Goal: Task Accomplishment & Management: Use online tool/utility

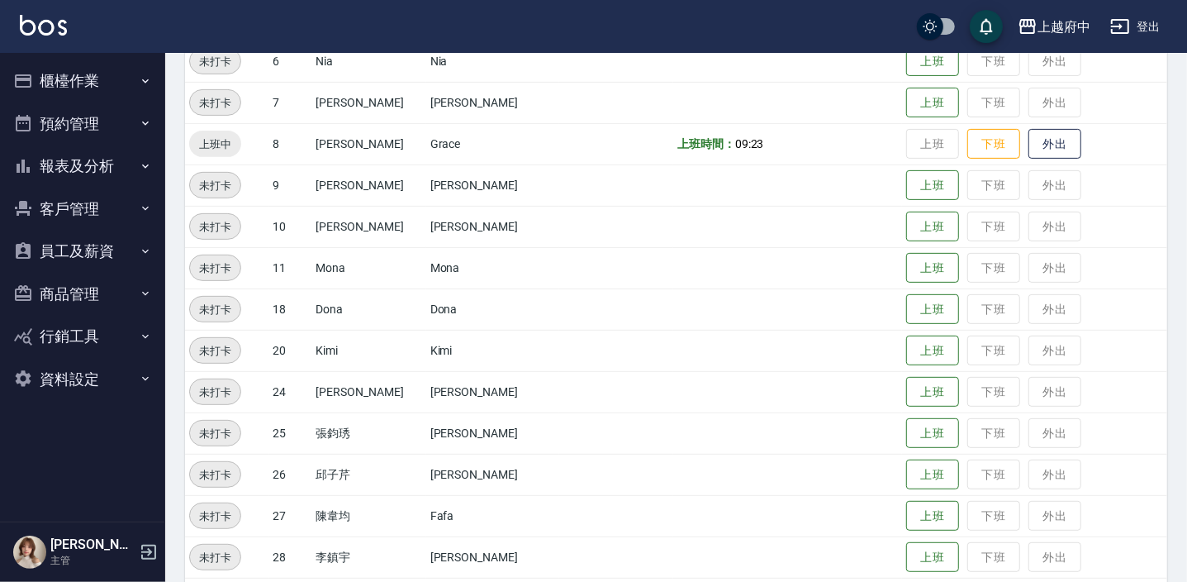
scroll to position [490, 0]
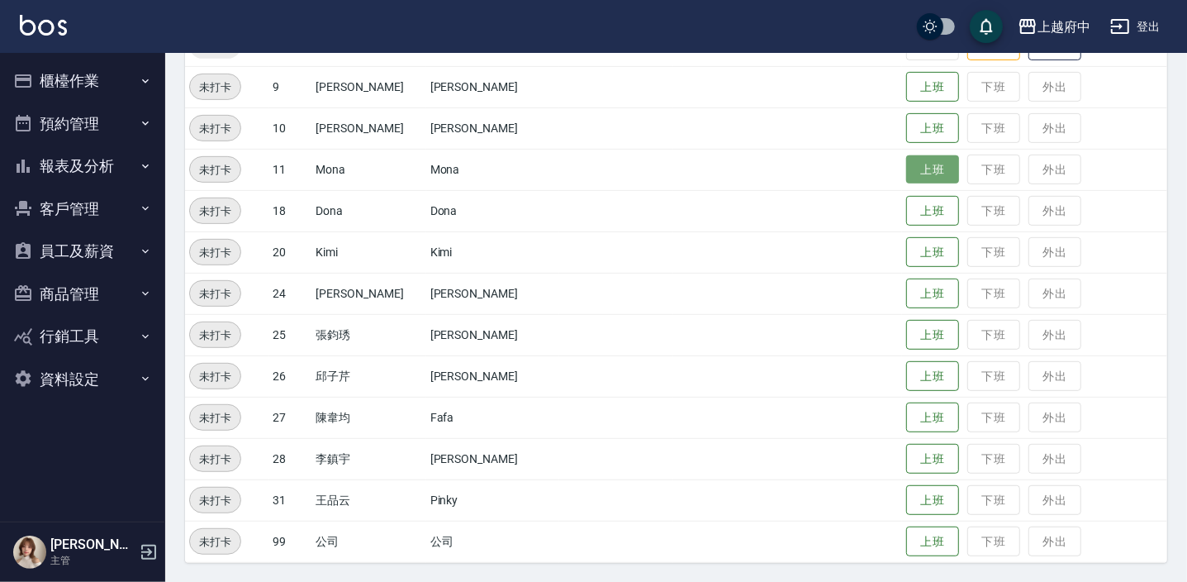
click at [928, 165] on button "上班" at bounding box center [933, 169] width 53 height 29
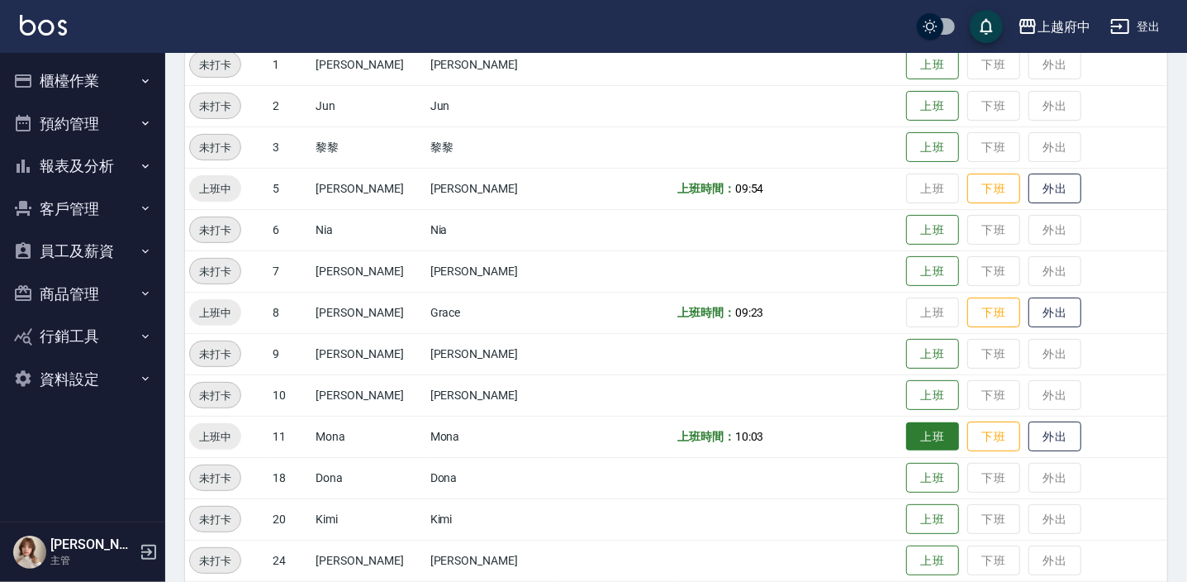
scroll to position [0, 0]
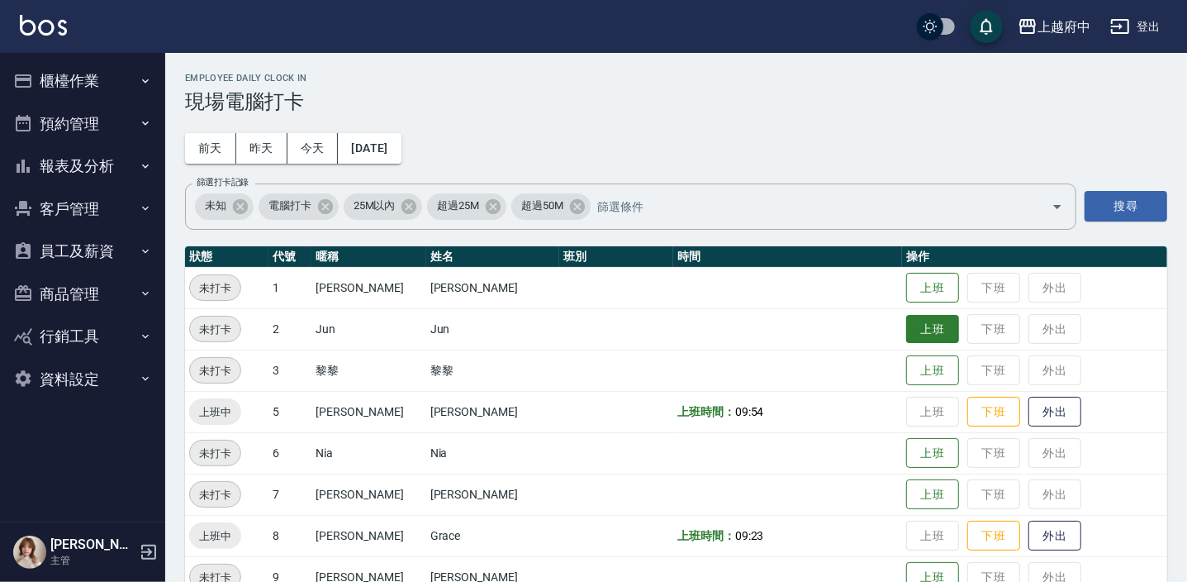
click at [918, 316] on button "上班" at bounding box center [933, 329] width 53 height 29
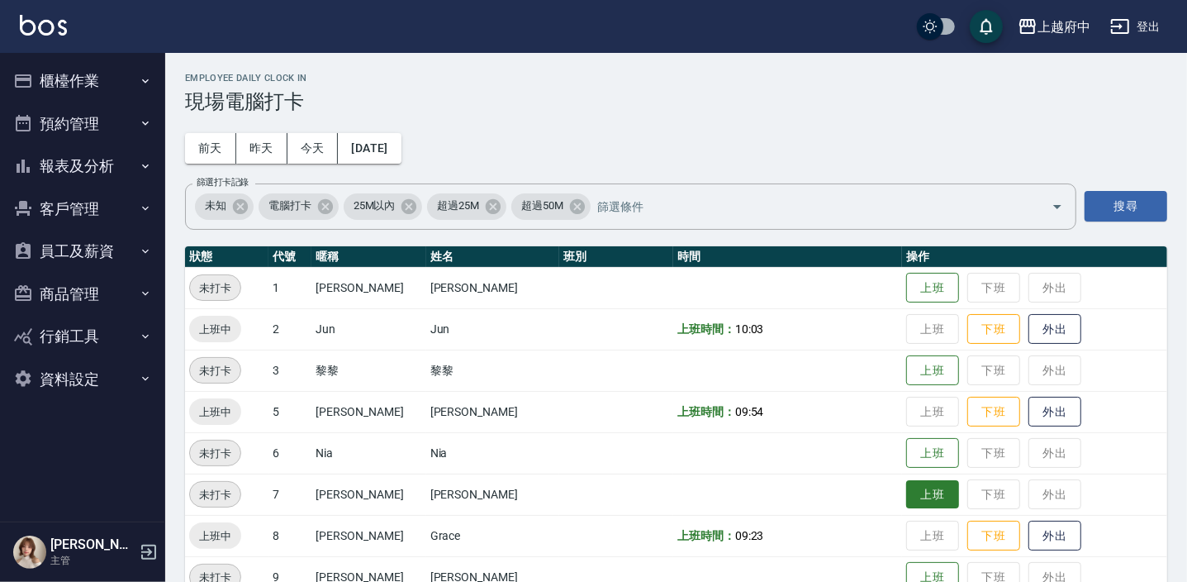
click at [909, 495] on button "上班" at bounding box center [933, 494] width 53 height 29
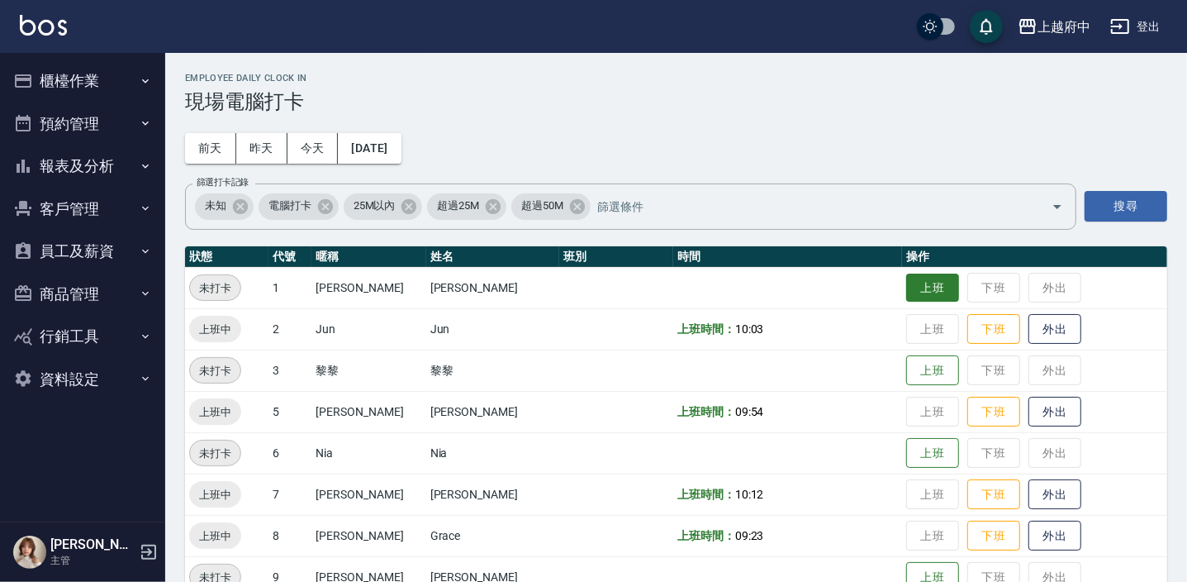
click at [918, 286] on button "上班" at bounding box center [933, 288] width 53 height 29
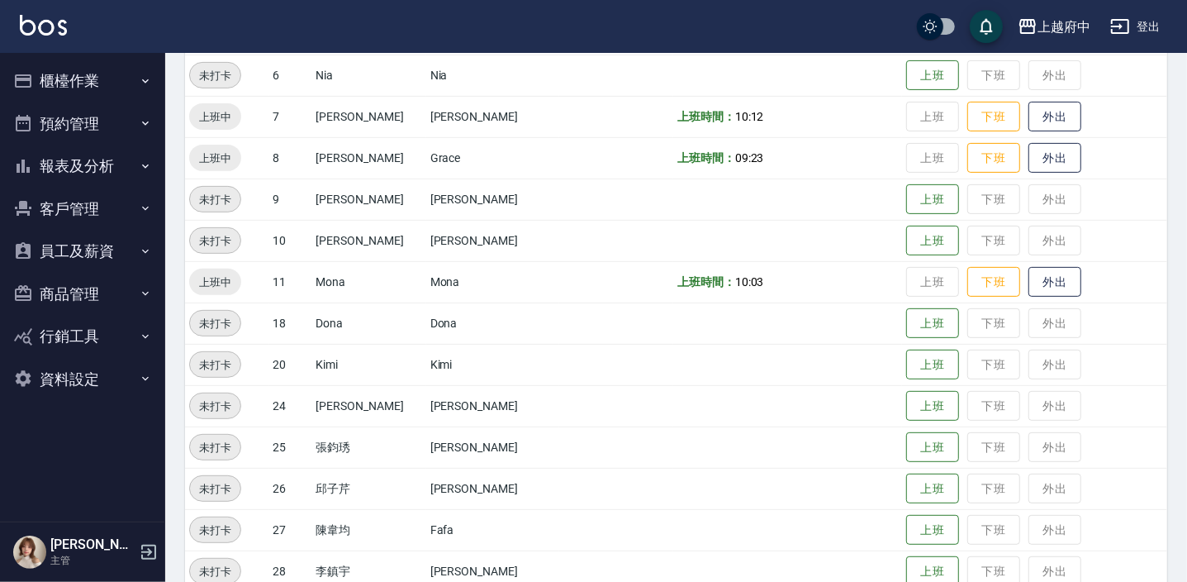
scroll to position [490, 0]
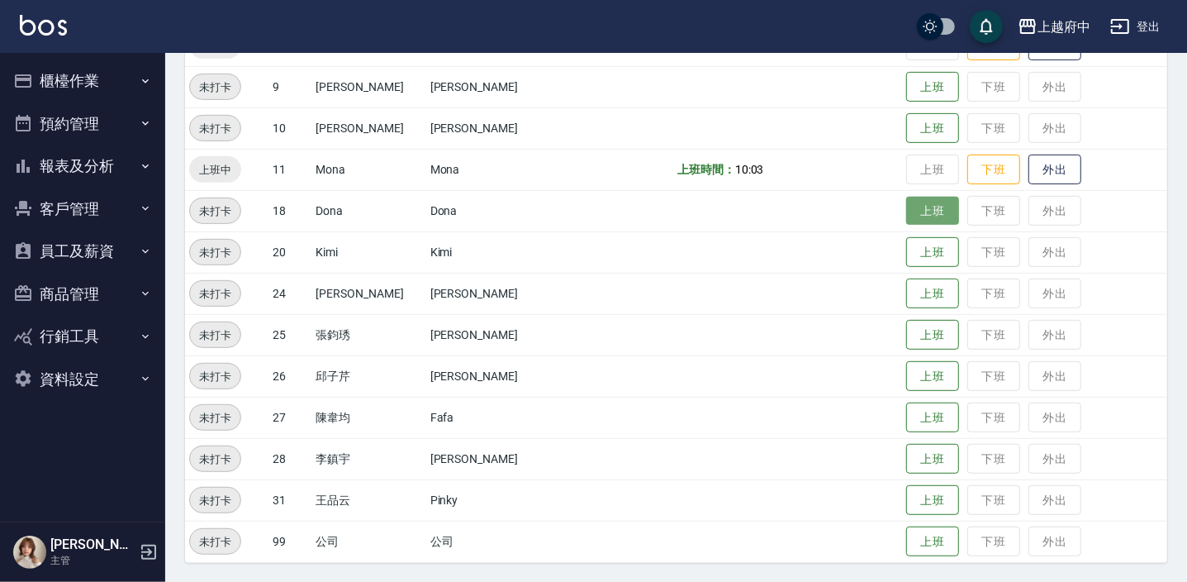
click at [924, 214] on button "上班" at bounding box center [933, 211] width 53 height 29
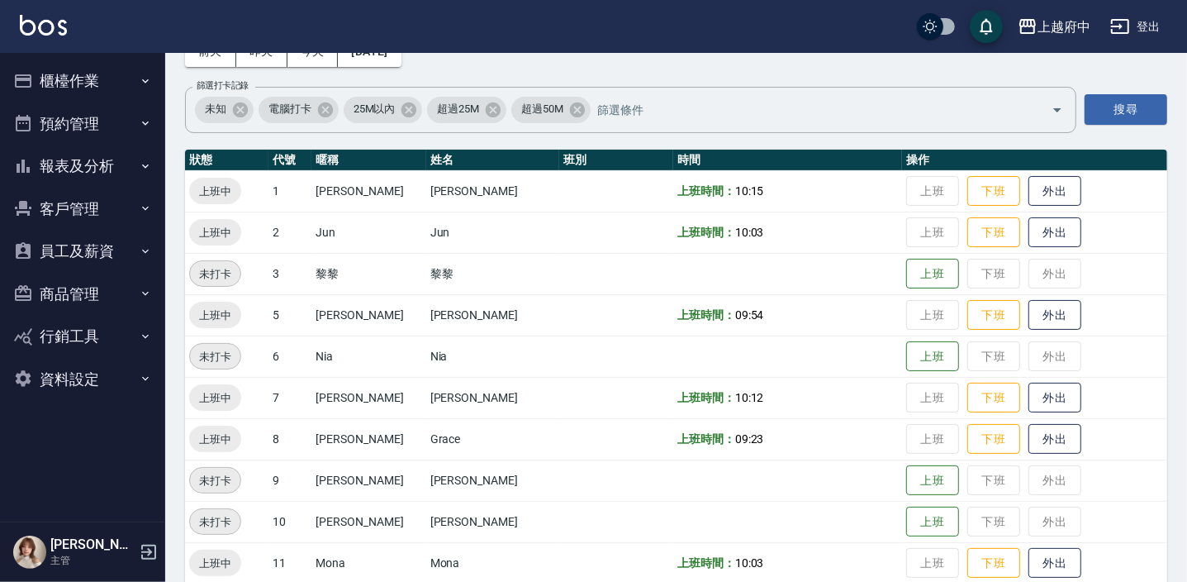
scroll to position [0, 0]
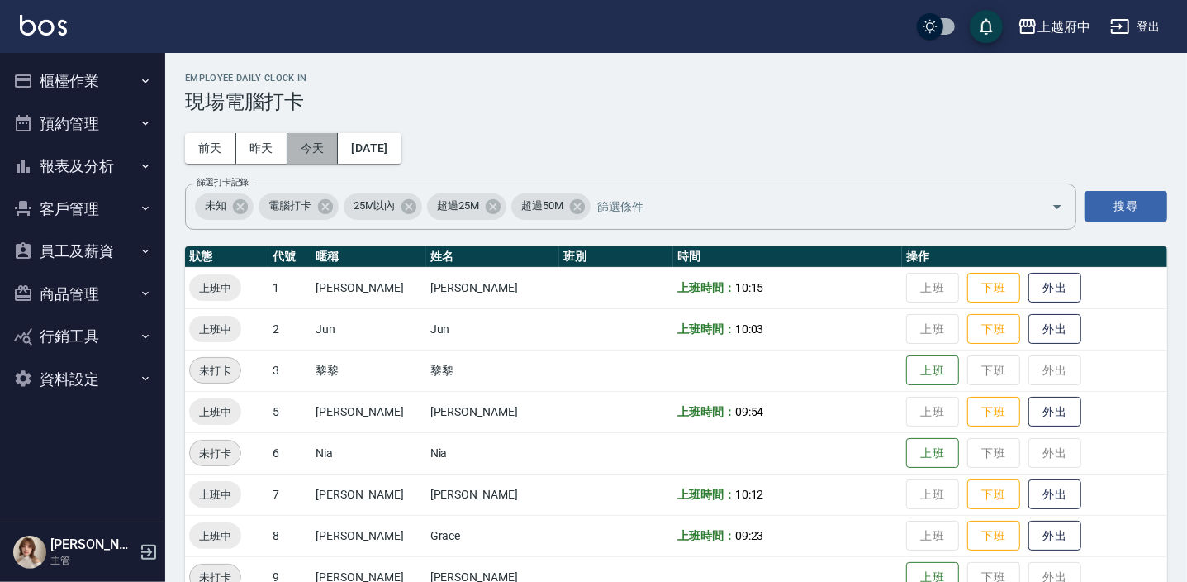
click at [308, 153] on button "今天" at bounding box center [313, 148] width 51 height 31
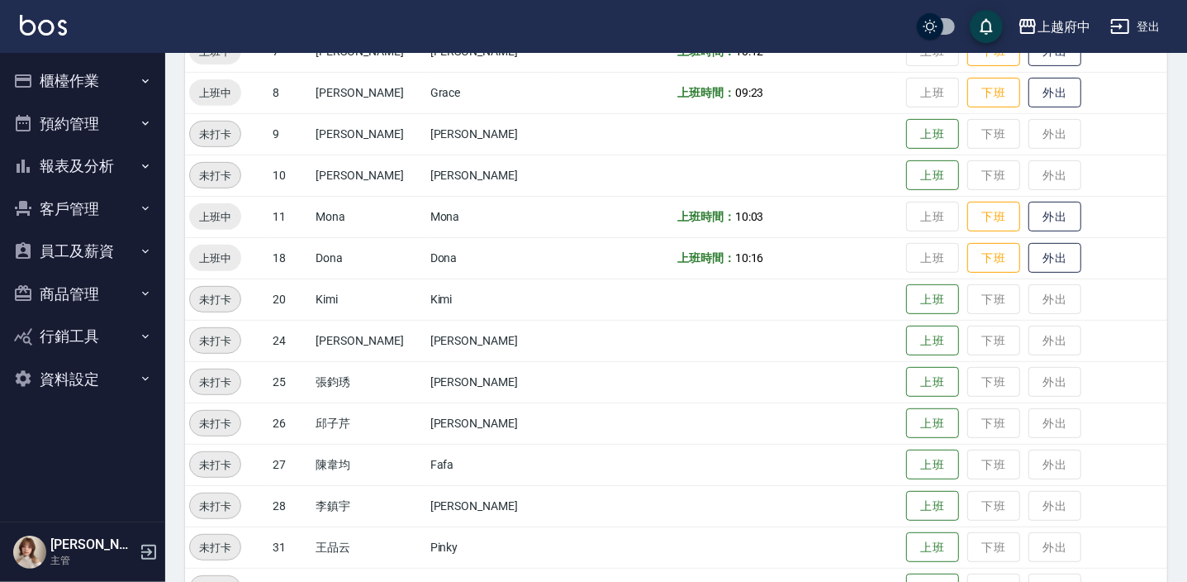
scroll to position [450, 0]
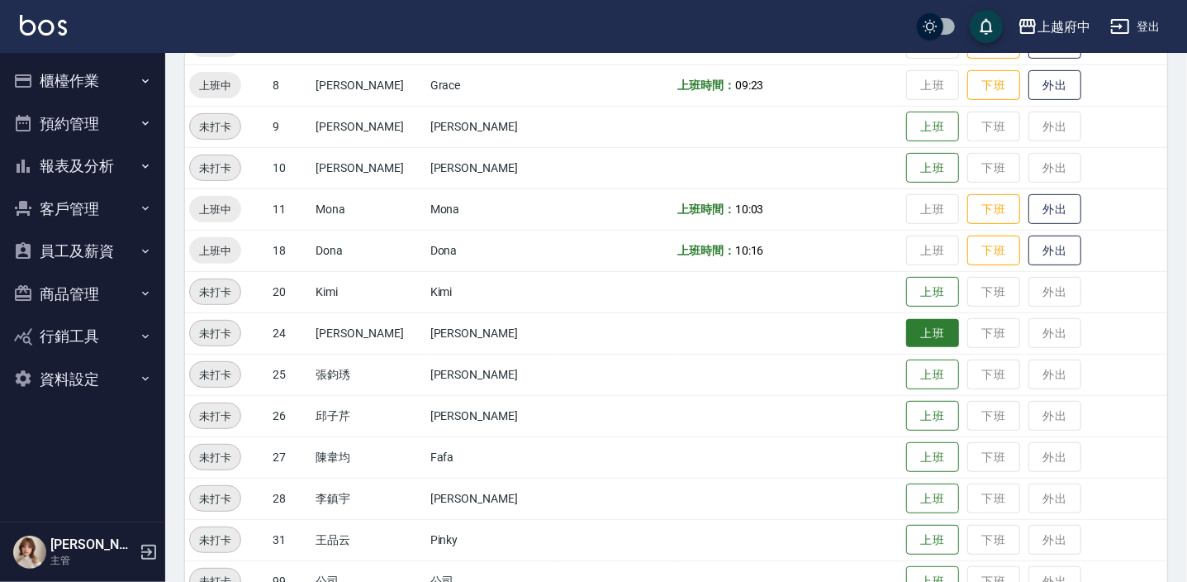
click at [907, 331] on button "上班" at bounding box center [933, 333] width 53 height 29
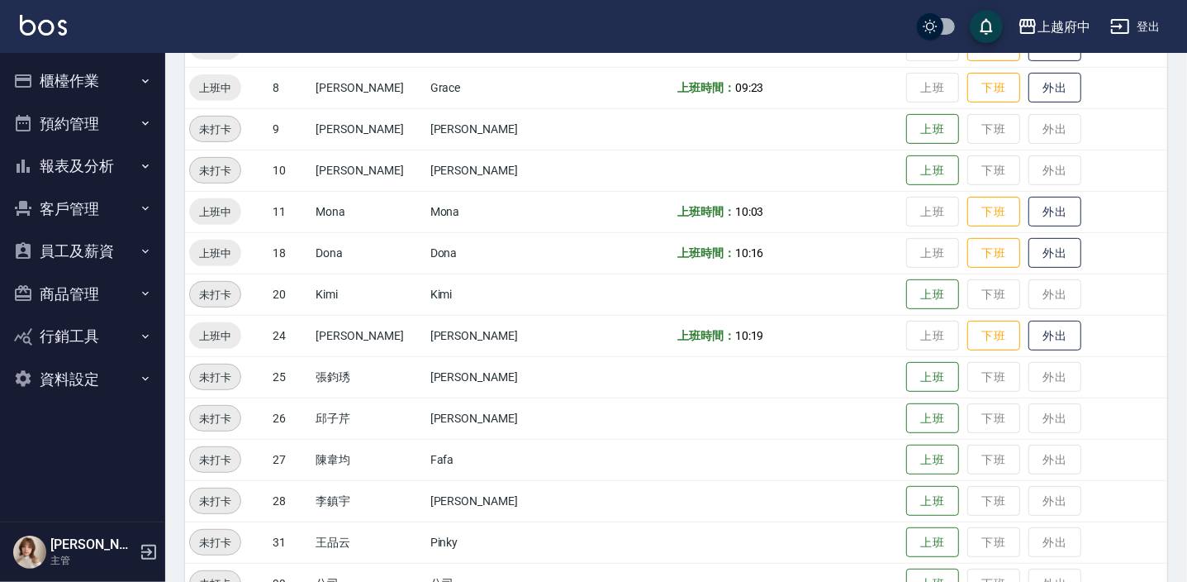
scroll to position [0, 0]
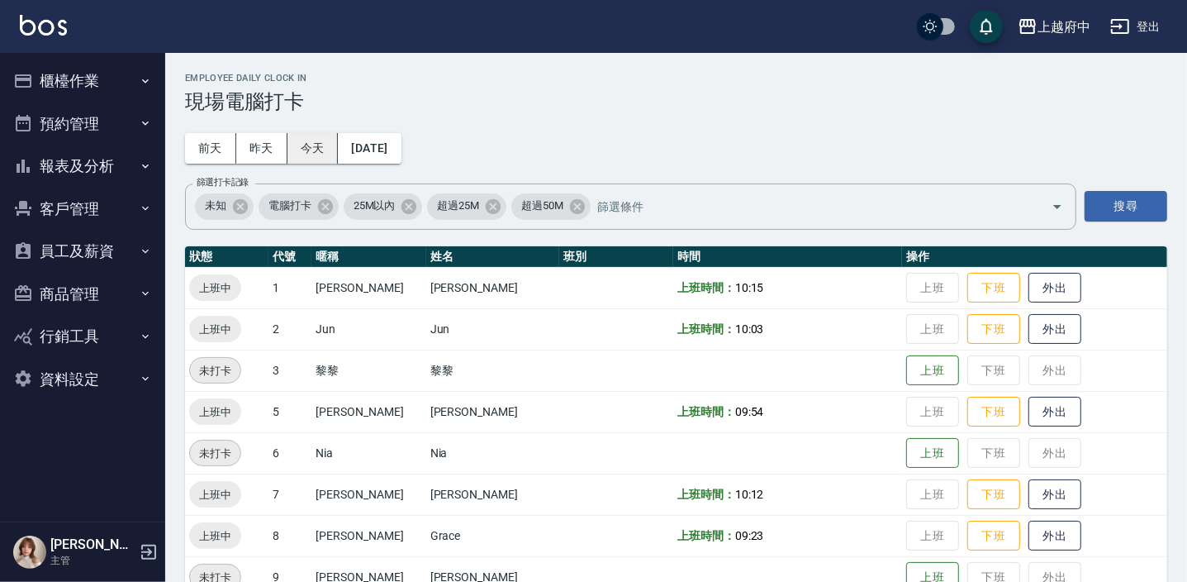
click at [307, 158] on button "今天" at bounding box center [313, 148] width 51 height 31
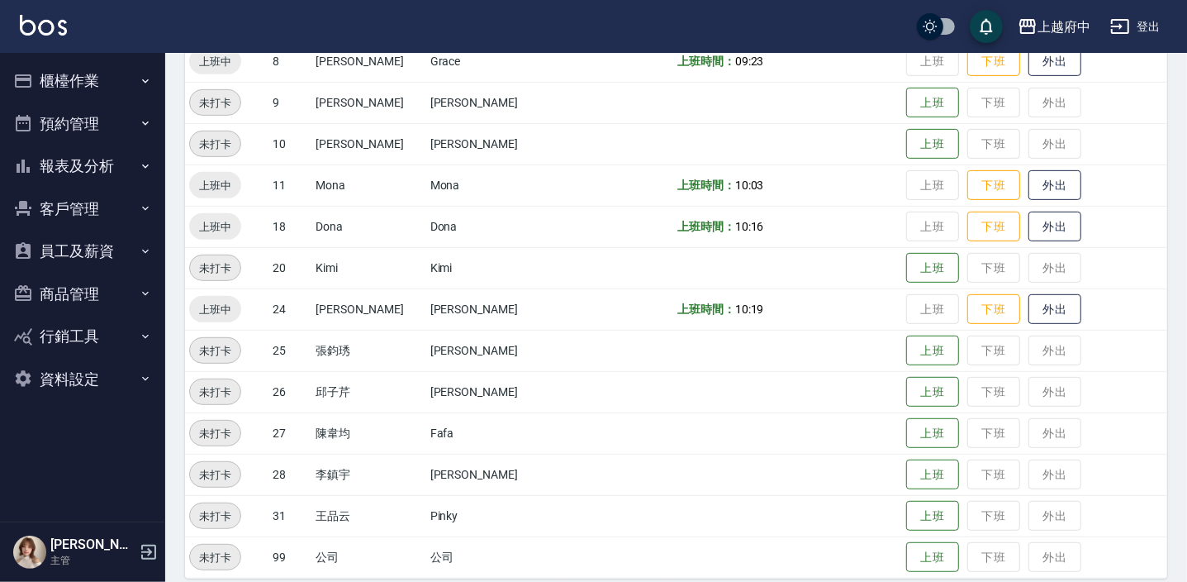
scroll to position [490, 0]
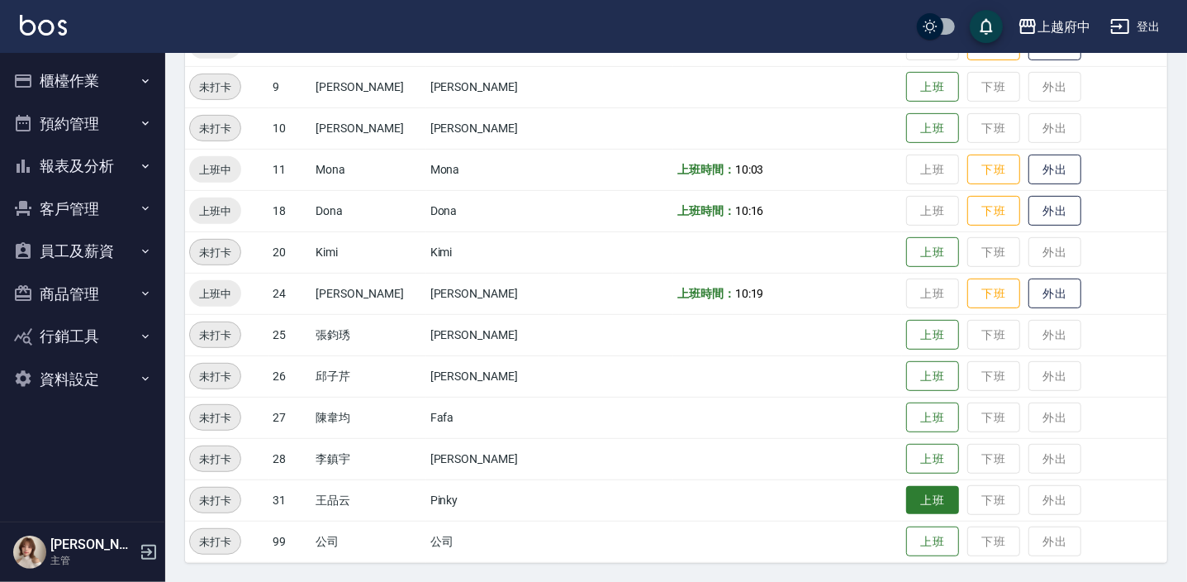
click at [907, 493] on button "上班" at bounding box center [933, 500] width 53 height 29
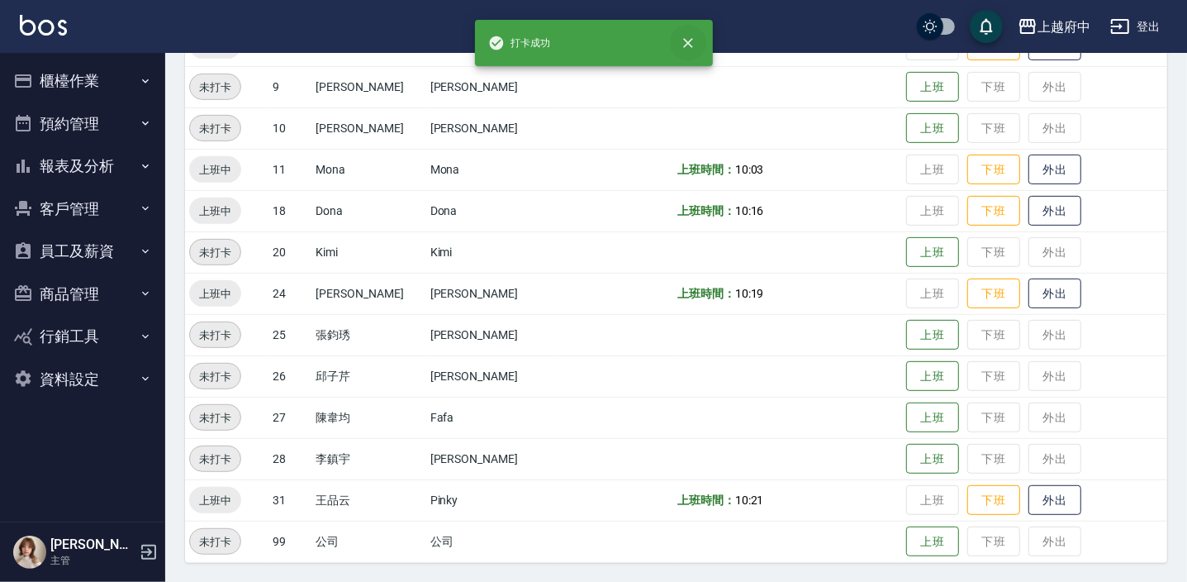
click at [687, 39] on icon "close" at bounding box center [688, 43] width 17 height 17
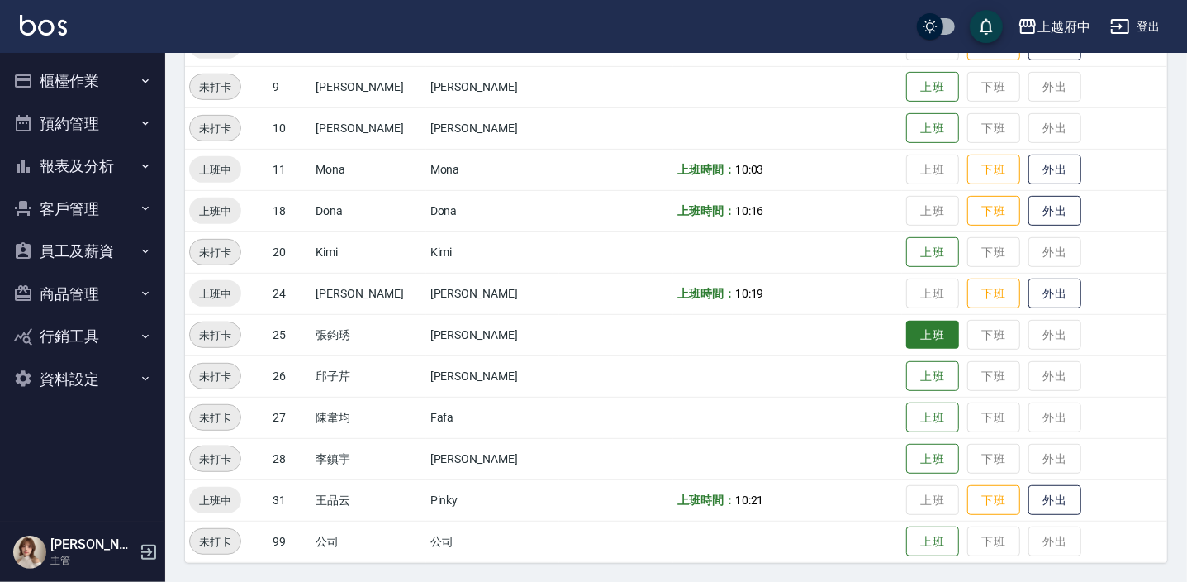
click at [907, 326] on button "上班" at bounding box center [933, 335] width 53 height 29
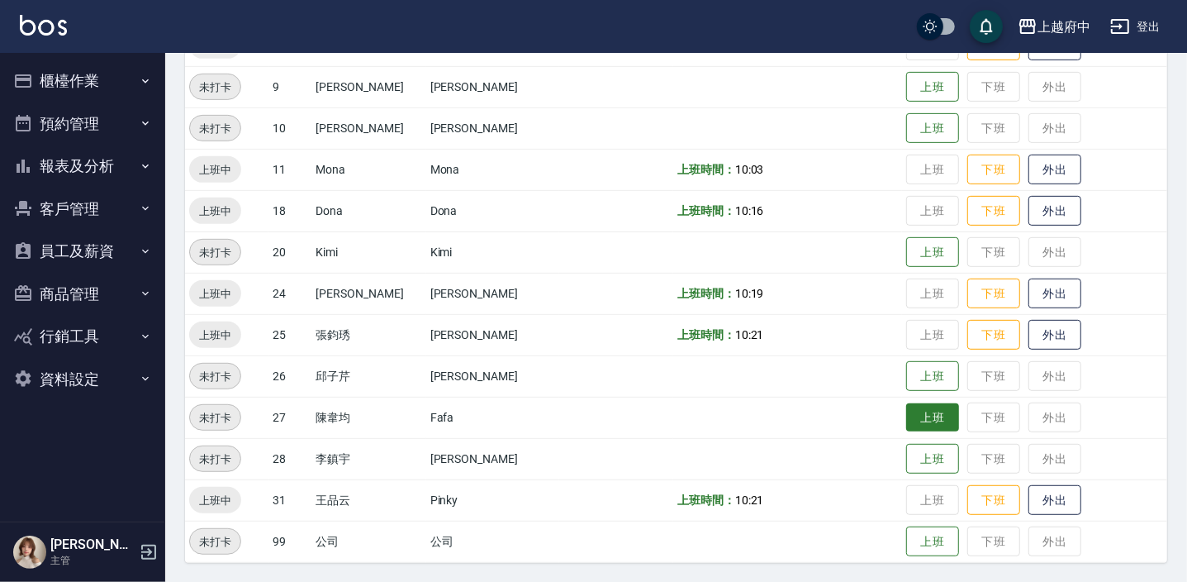
click at [911, 412] on button "上班" at bounding box center [933, 417] width 53 height 29
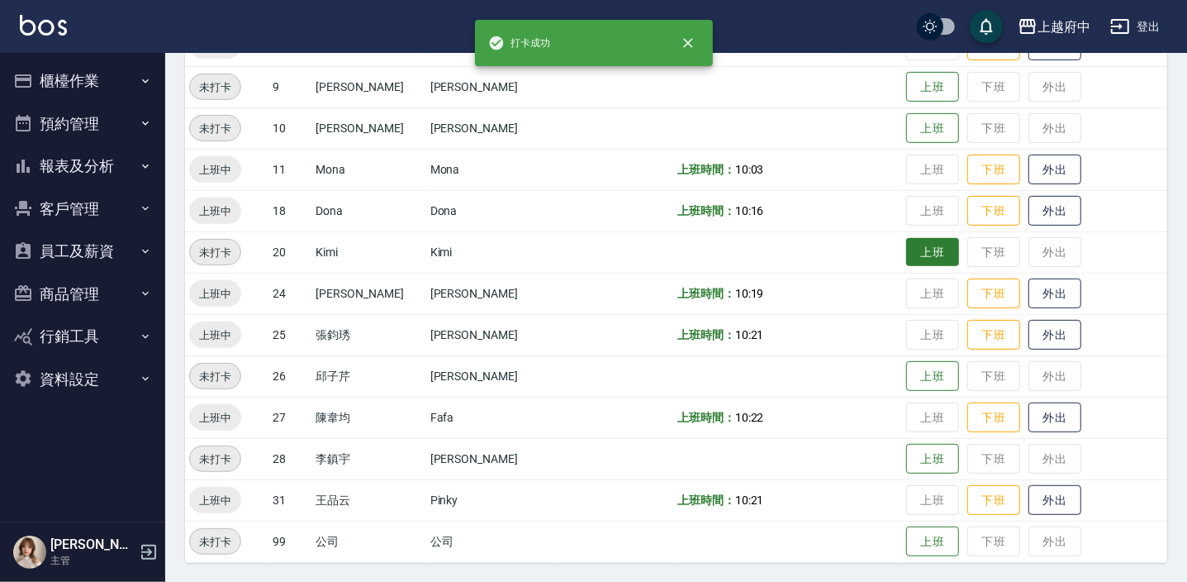
click at [920, 251] on button "上班" at bounding box center [933, 252] width 53 height 29
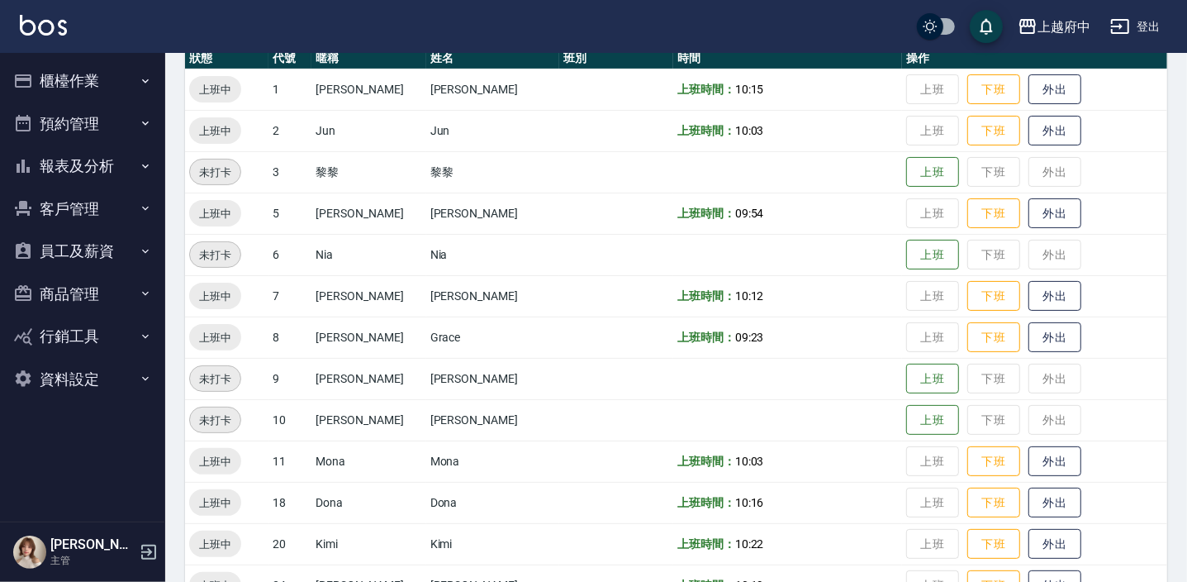
scroll to position [190, 0]
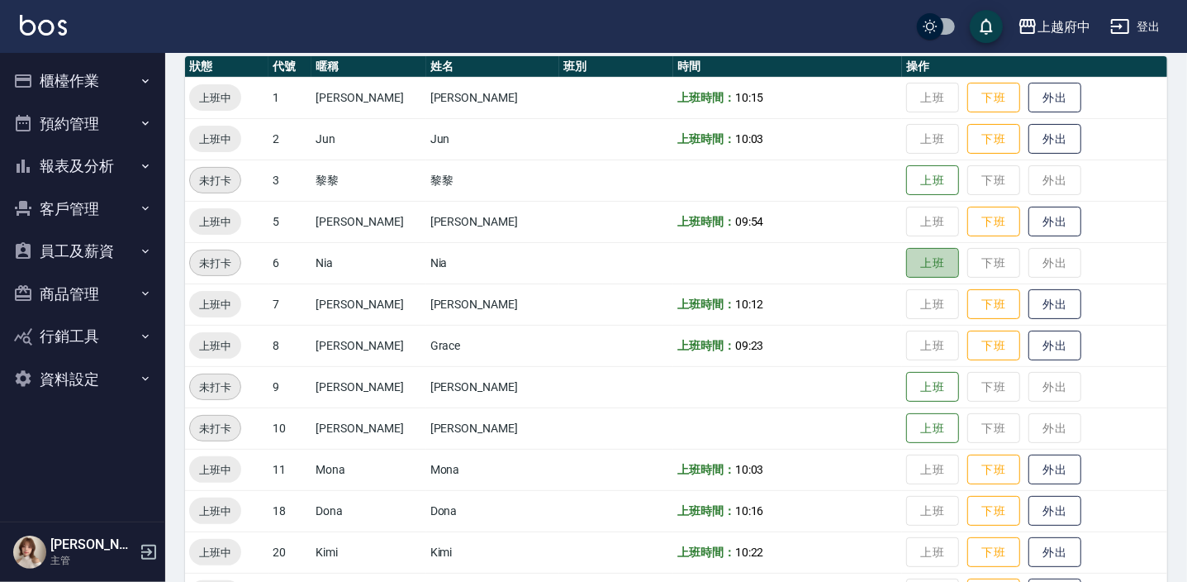
click at [902, 277] on td "上班 下班 外出" at bounding box center [1034, 262] width 265 height 41
click at [907, 273] on button "上班" at bounding box center [933, 263] width 53 height 29
click at [905, 149] on td "上班 下班 外出" at bounding box center [1034, 138] width 265 height 41
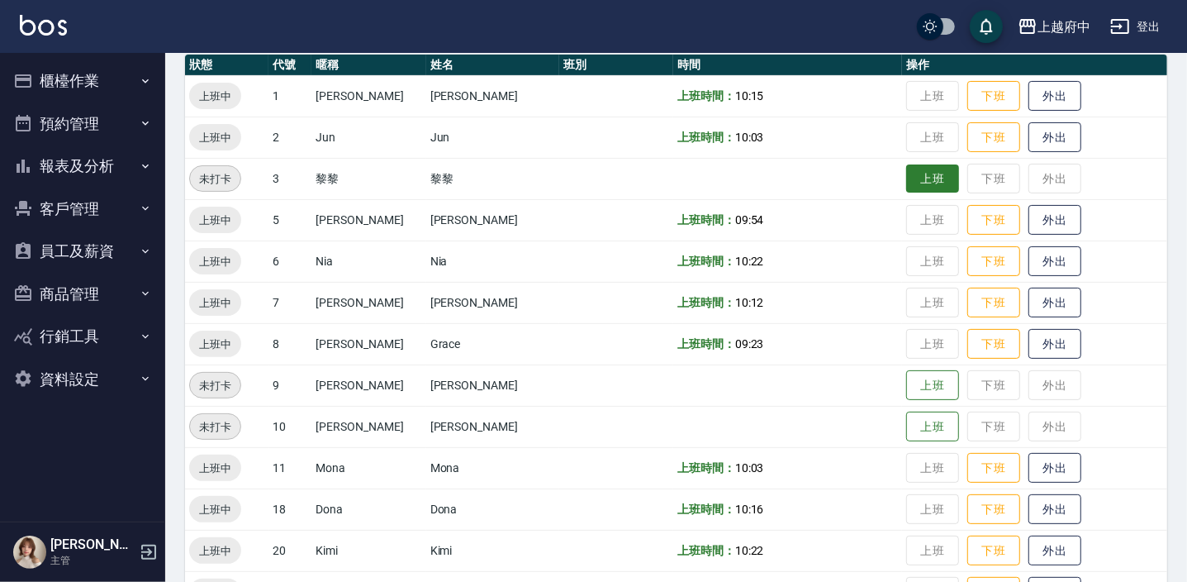
click at [907, 165] on button "上班" at bounding box center [933, 178] width 53 height 29
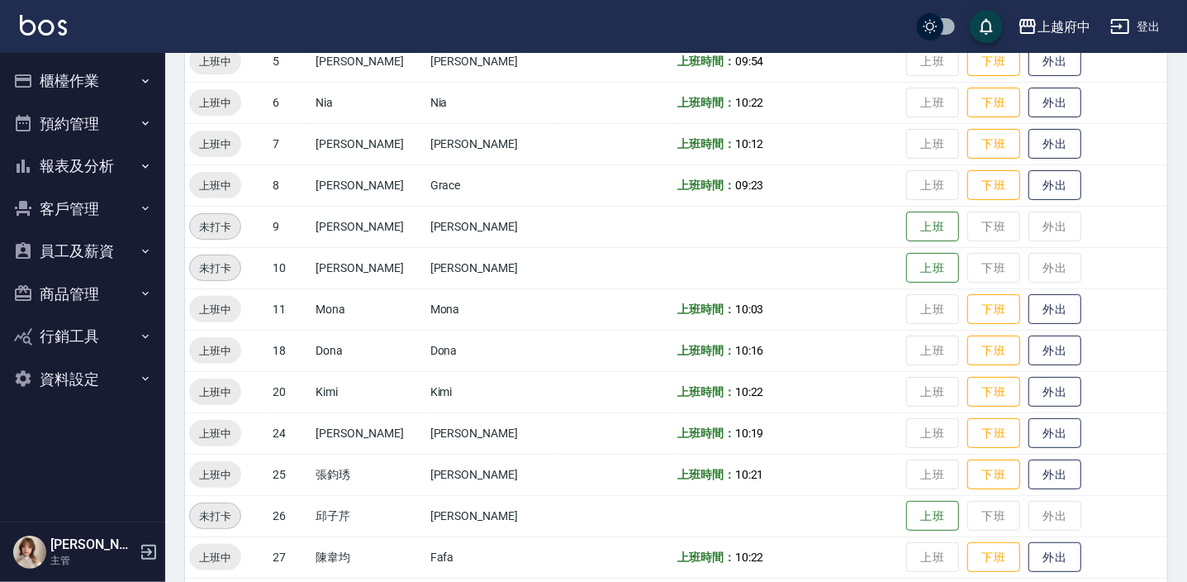
scroll to position [490, 0]
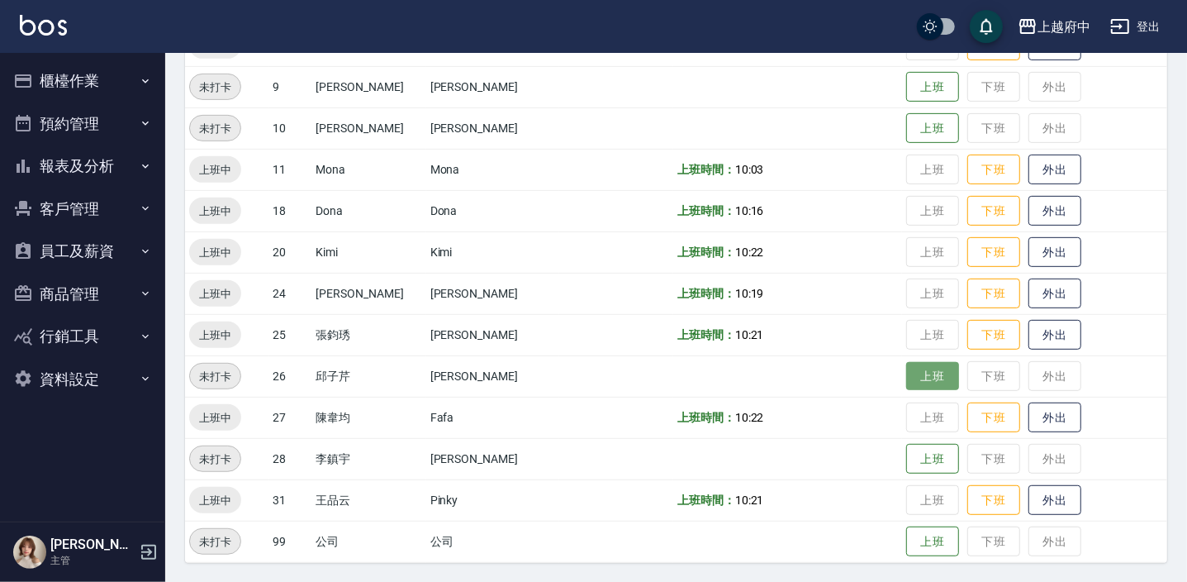
click at [917, 370] on button "上班" at bounding box center [933, 376] width 53 height 29
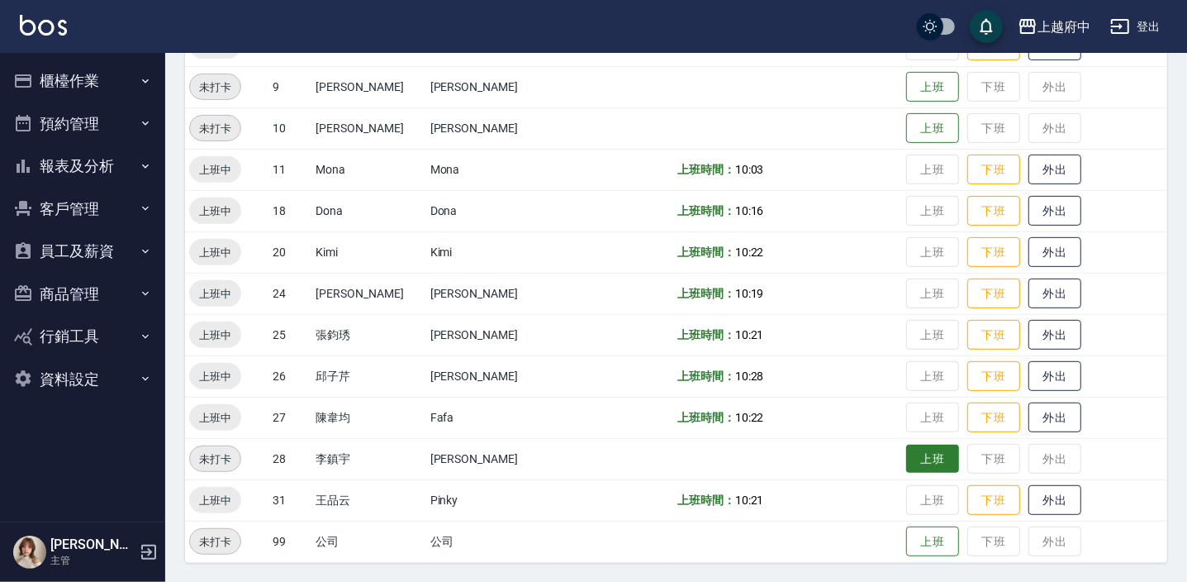
click at [907, 461] on button "上班" at bounding box center [933, 459] width 53 height 29
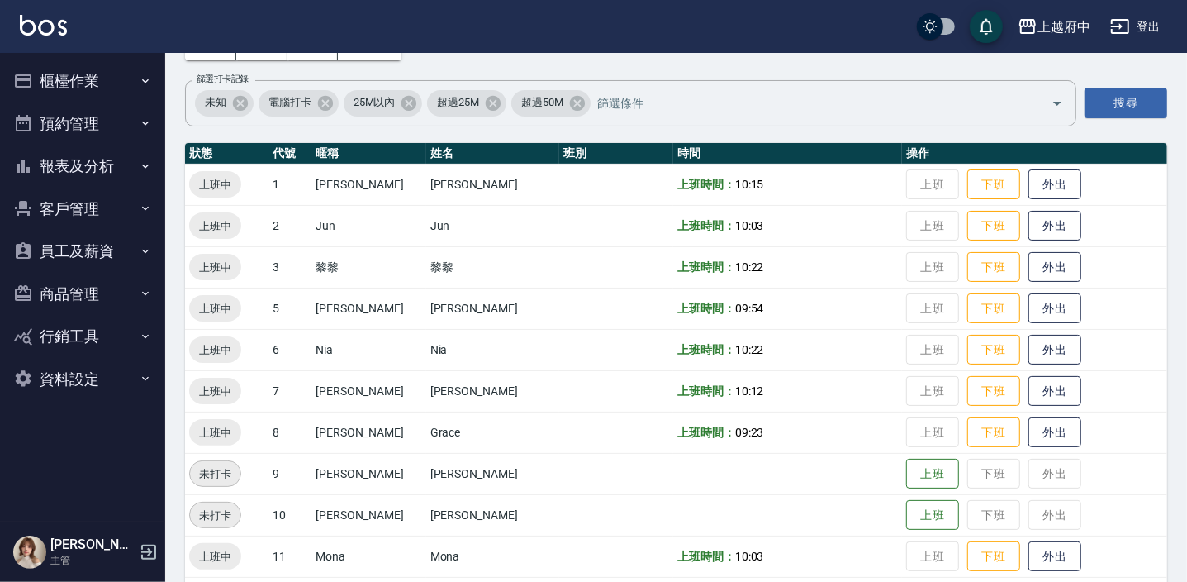
scroll to position [104, 0]
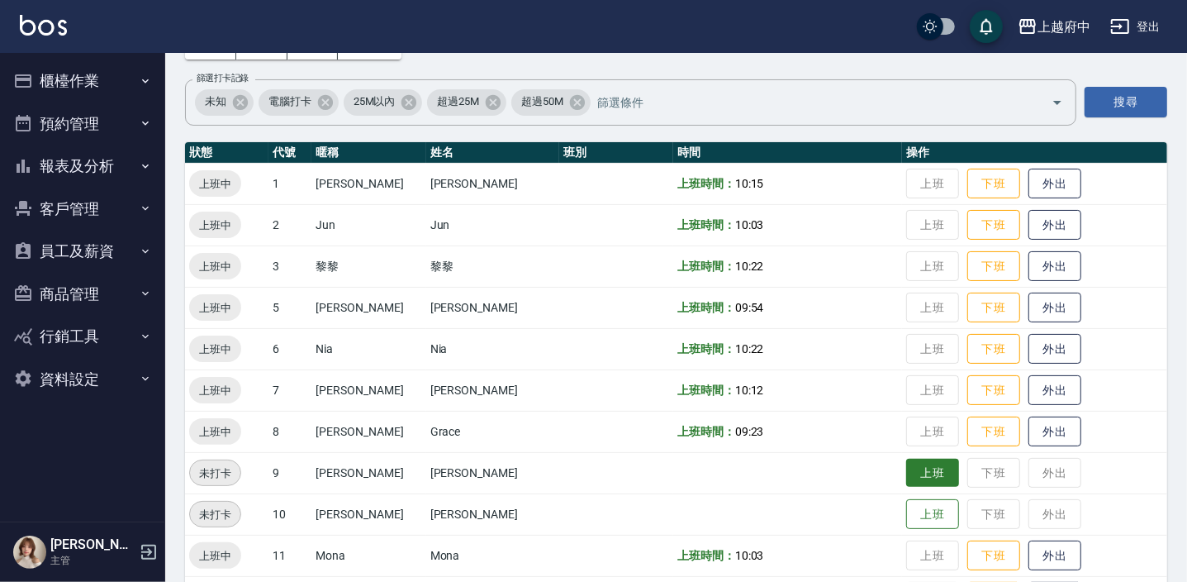
click at [924, 477] on button "上班" at bounding box center [933, 473] width 53 height 29
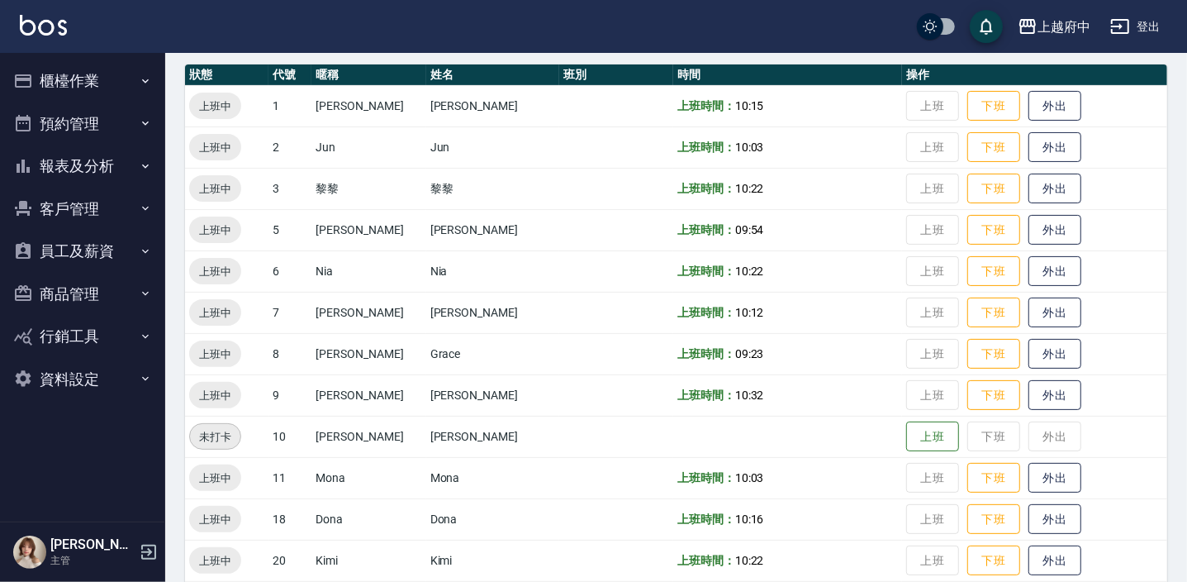
scroll to position [0, 0]
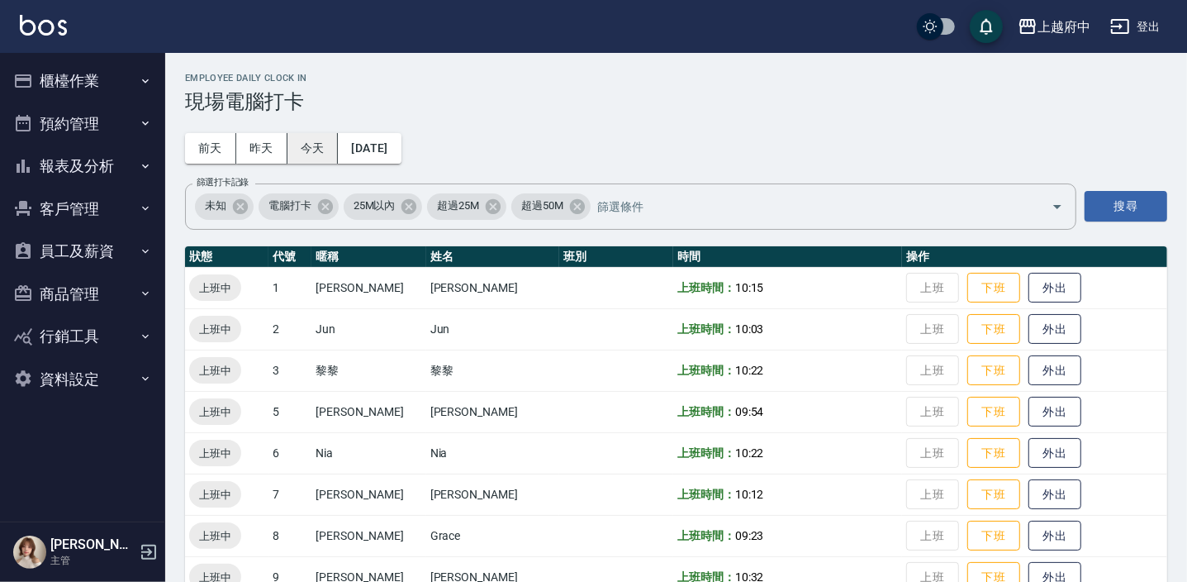
click at [320, 140] on button "今天" at bounding box center [313, 148] width 51 height 31
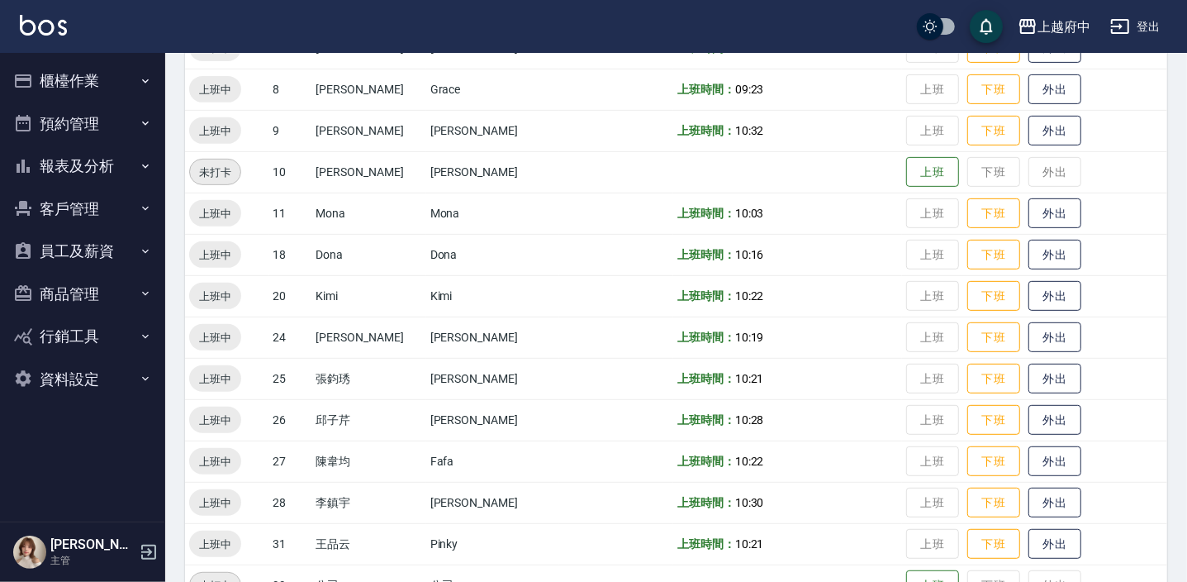
scroll to position [490, 0]
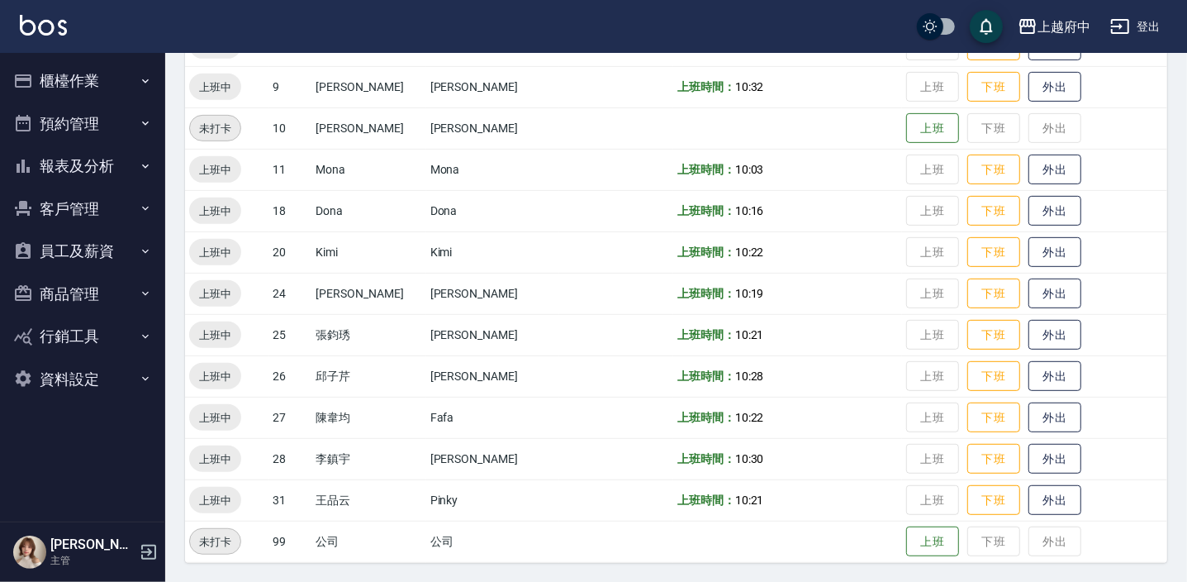
click at [912, 502] on td "上班 下班 外出" at bounding box center [1034, 499] width 265 height 41
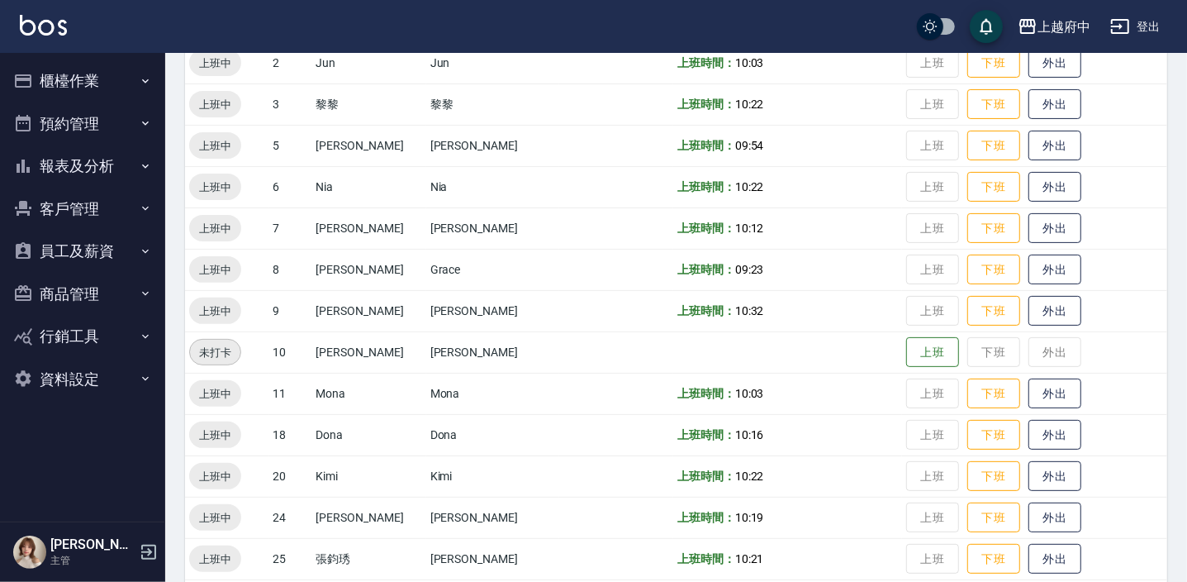
scroll to position [264, 0]
